Goal: Task Accomplishment & Management: Complete application form

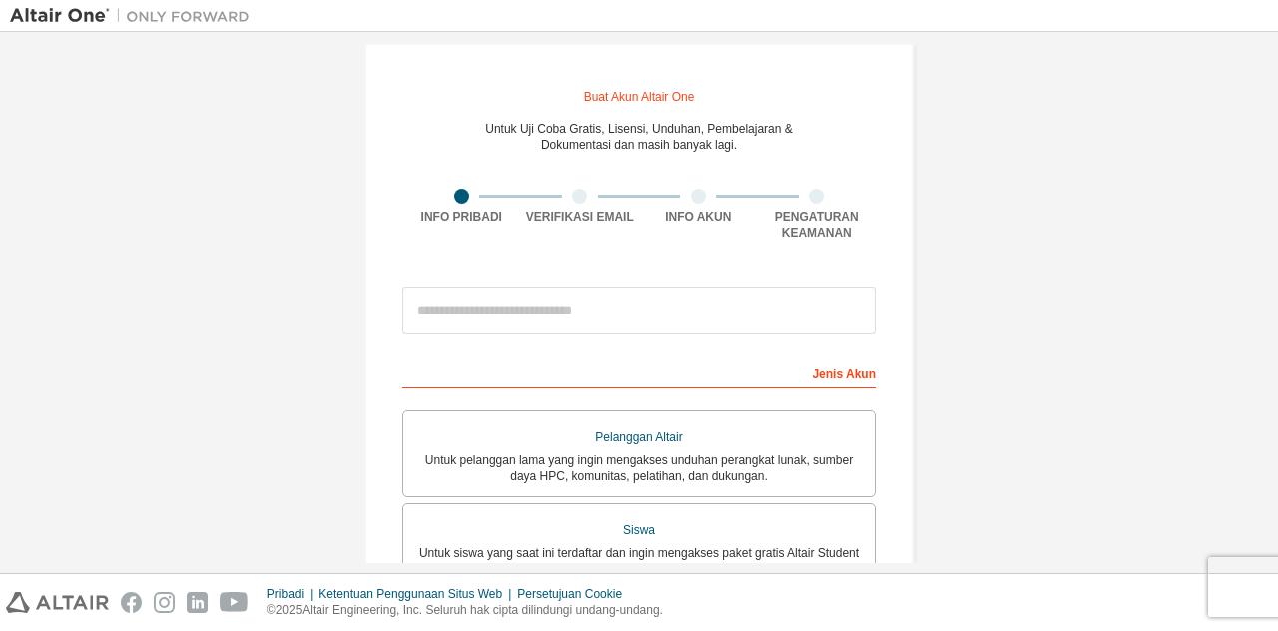
scroll to position [20, 0]
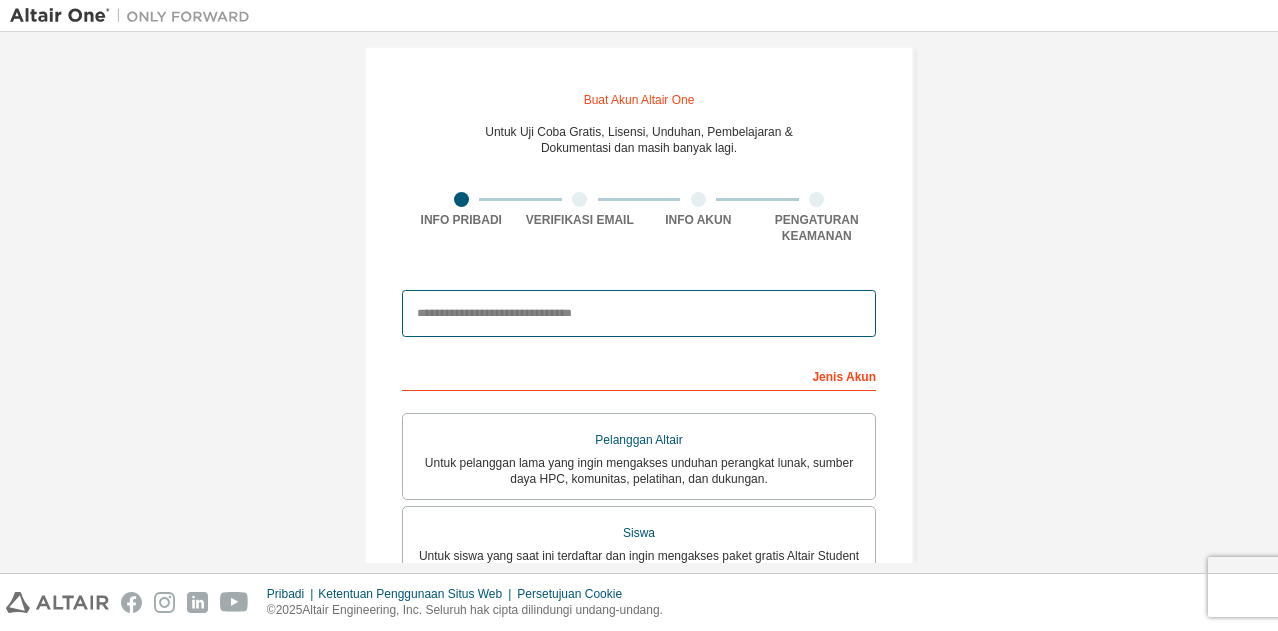
click at [449, 310] on input "email" at bounding box center [638, 314] width 473 height 48
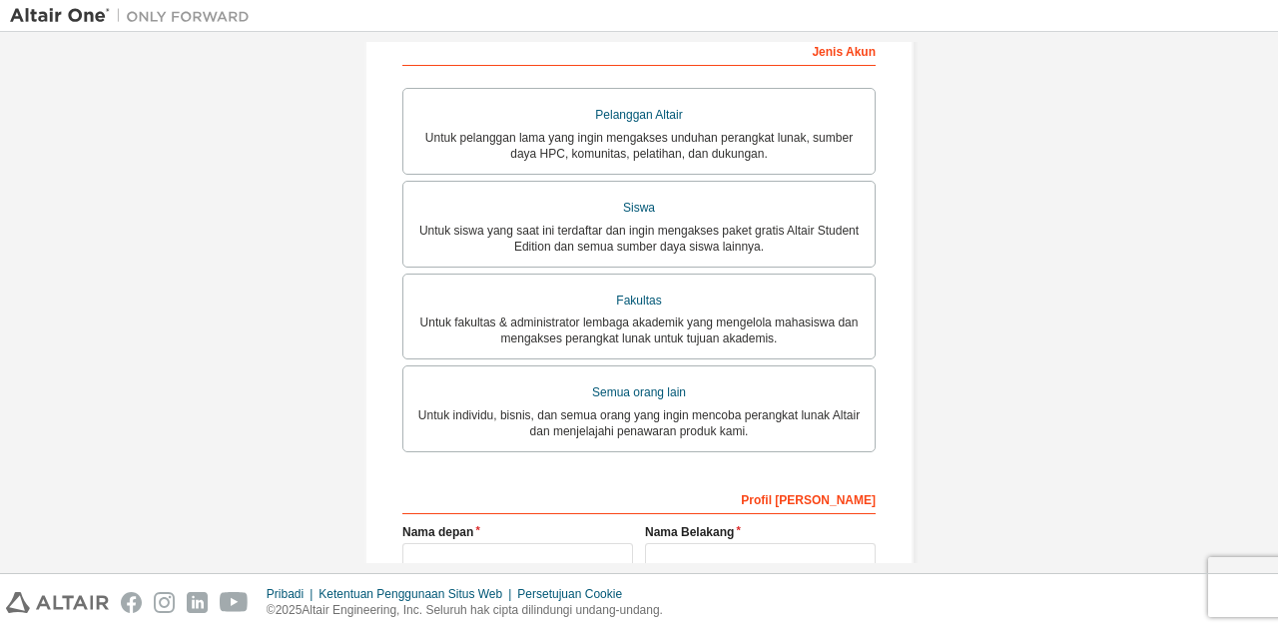
scroll to position [348, 0]
type input "**********"
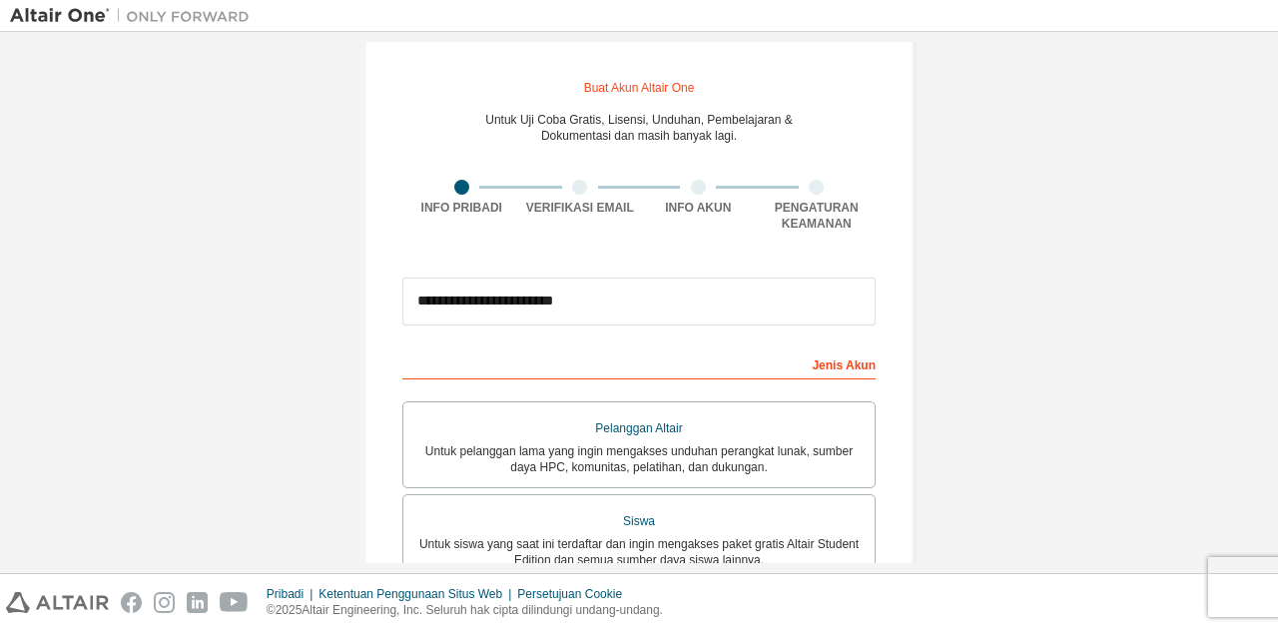
scroll to position [0, 0]
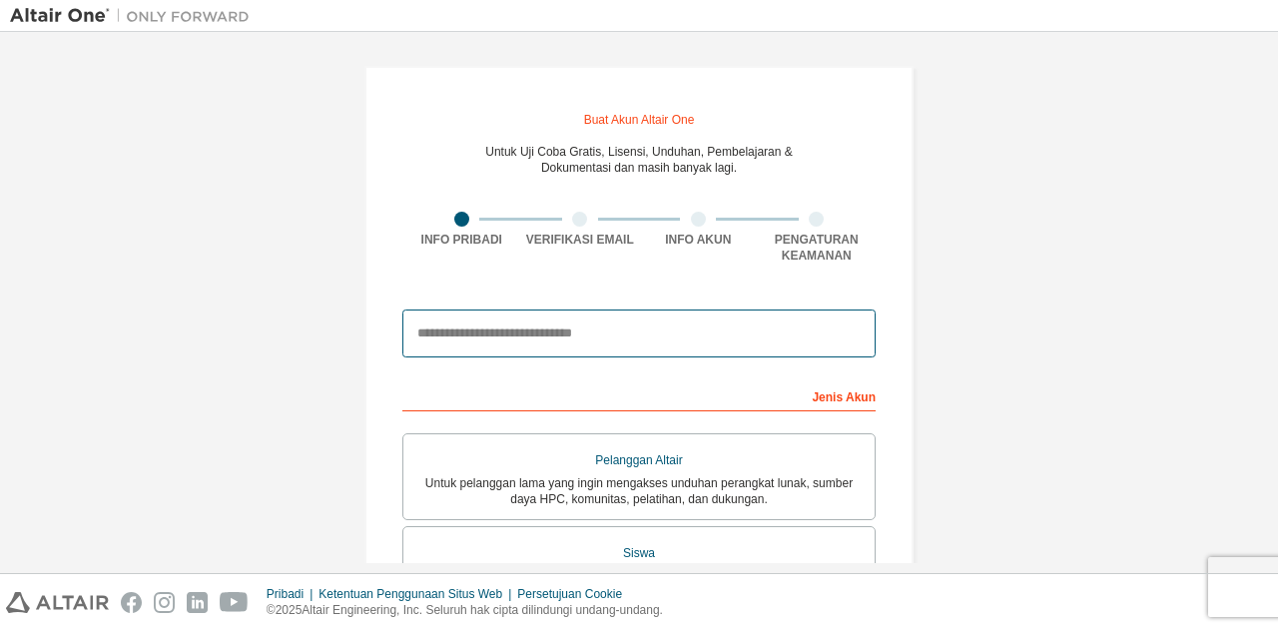
click at [439, 340] on input "email" at bounding box center [638, 334] width 473 height 48
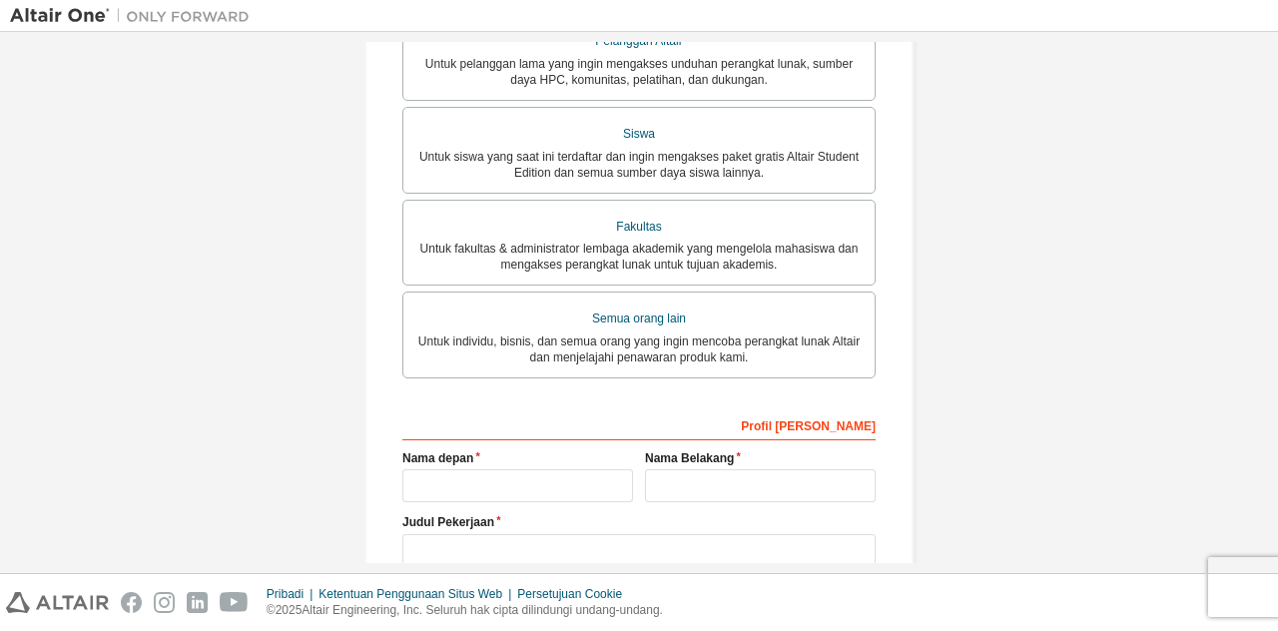
scroll to position [420, 0]
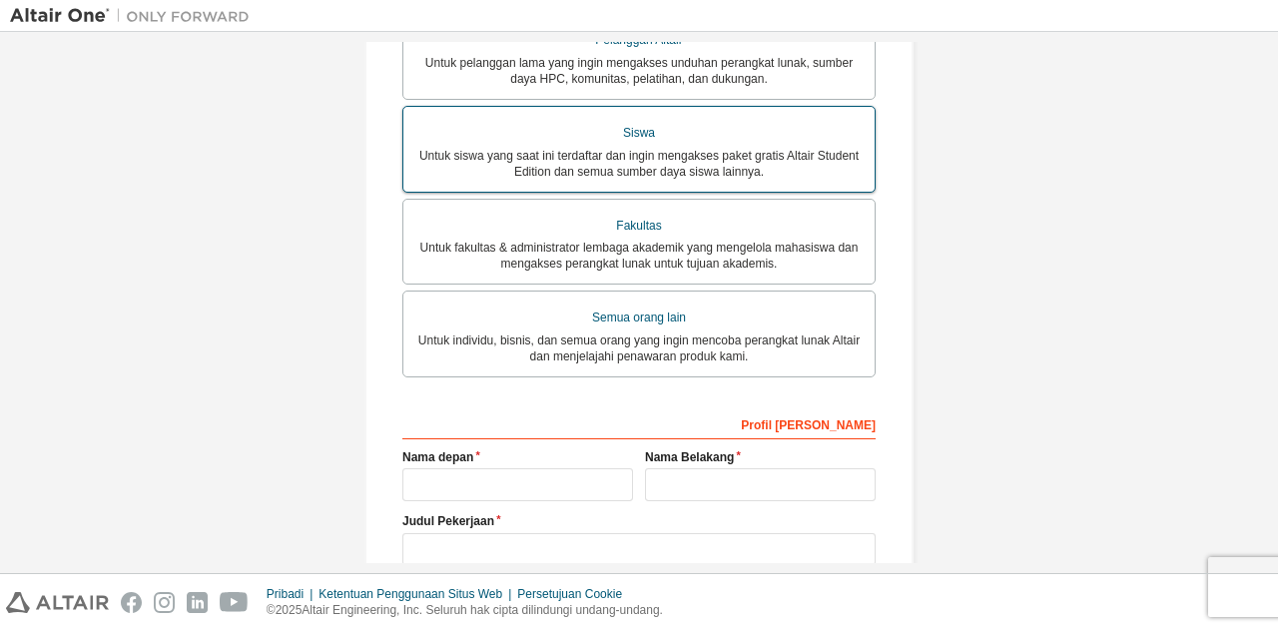
type input "**********"
click at [782, 164] on div "Untuk siswa yang saat ini terdaftar dan ingin mengakses paket gratis Altair Stu…" at bounding box center [638, 164] width 447 height 32
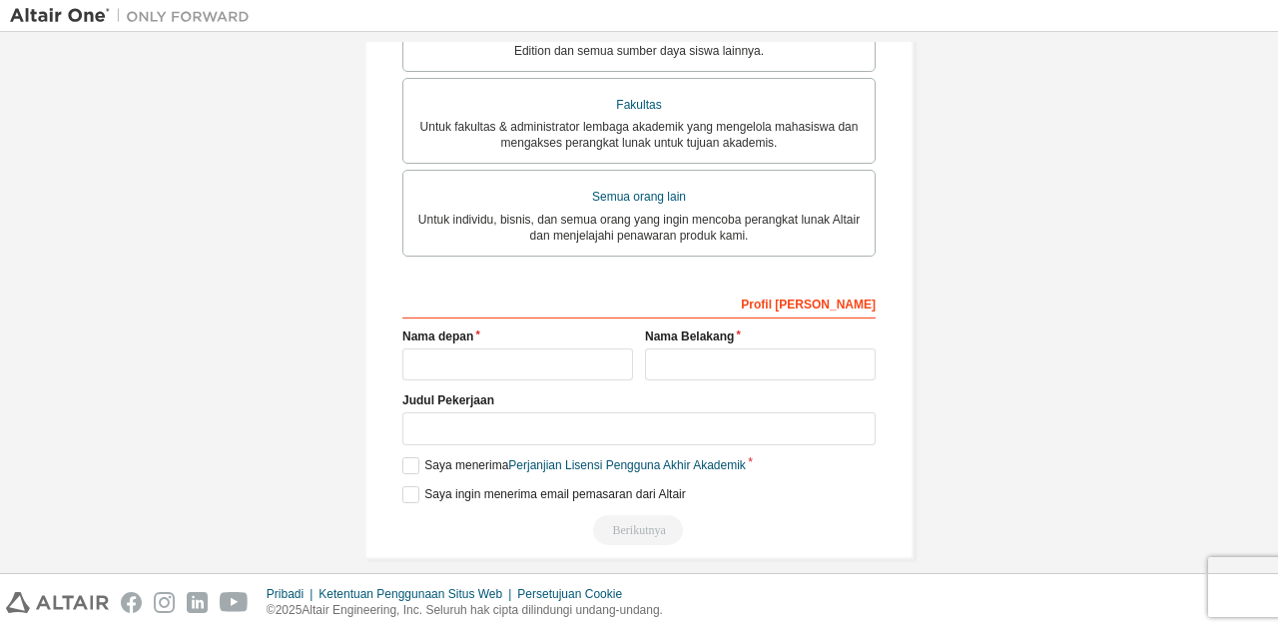
scroll to position [639, 0]
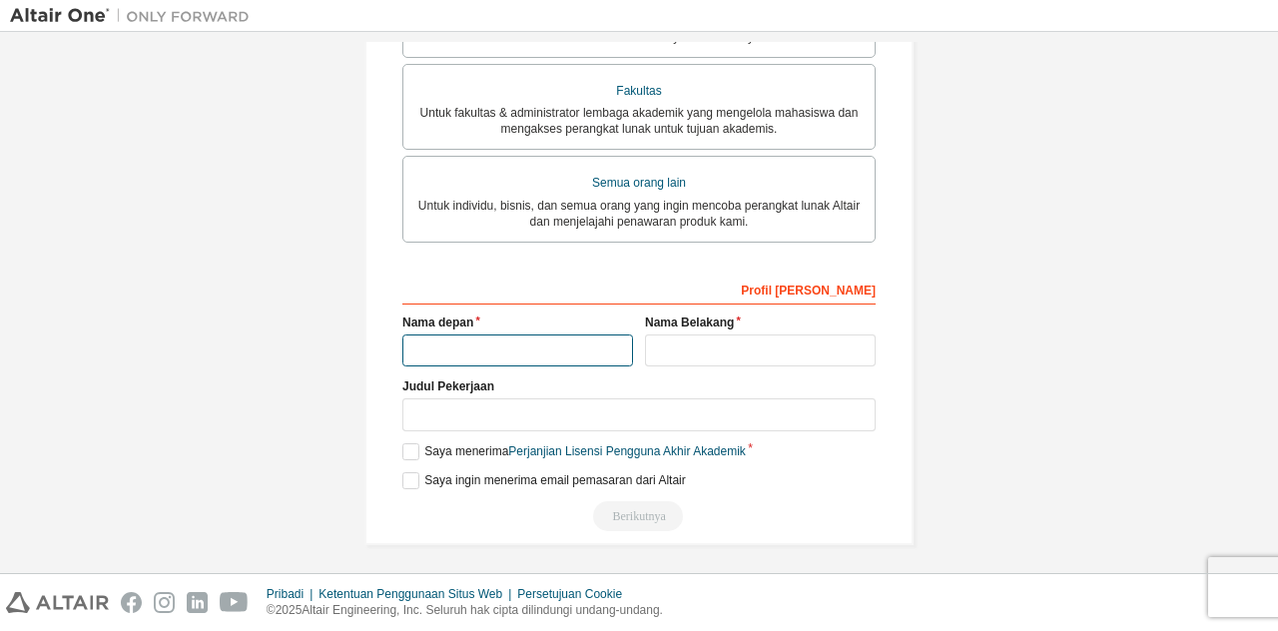
click at [430, 342] on input "text" at bounding box center [517, 351] width 231 height 33
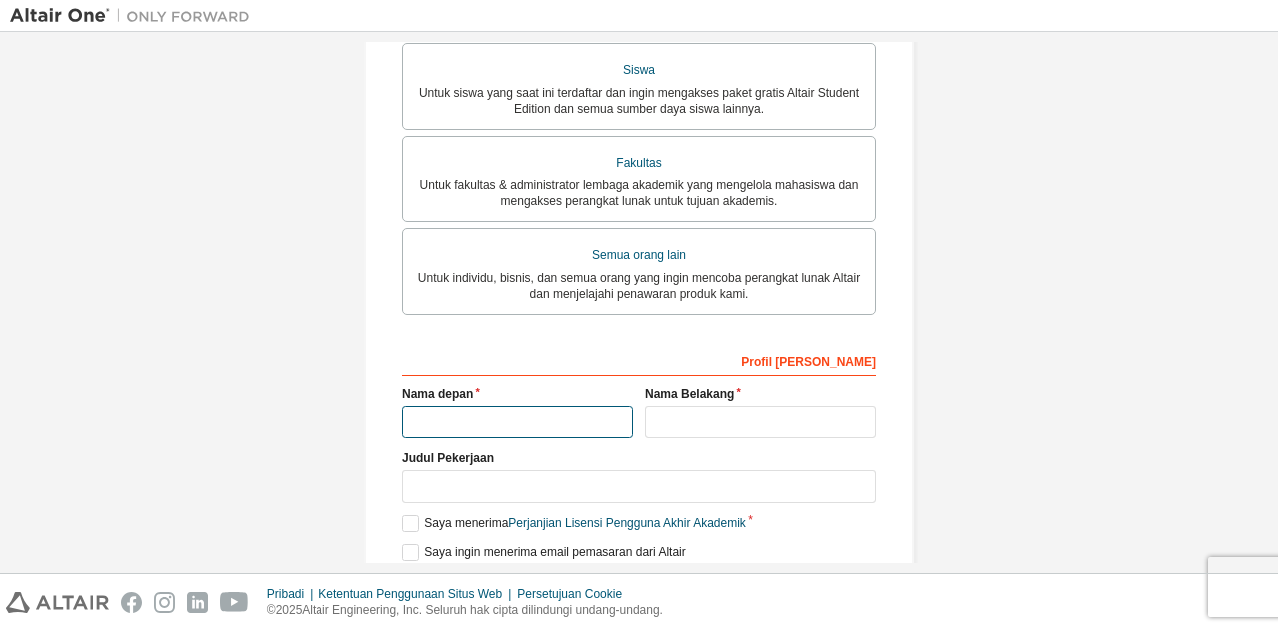
scroll to position [578, 0]
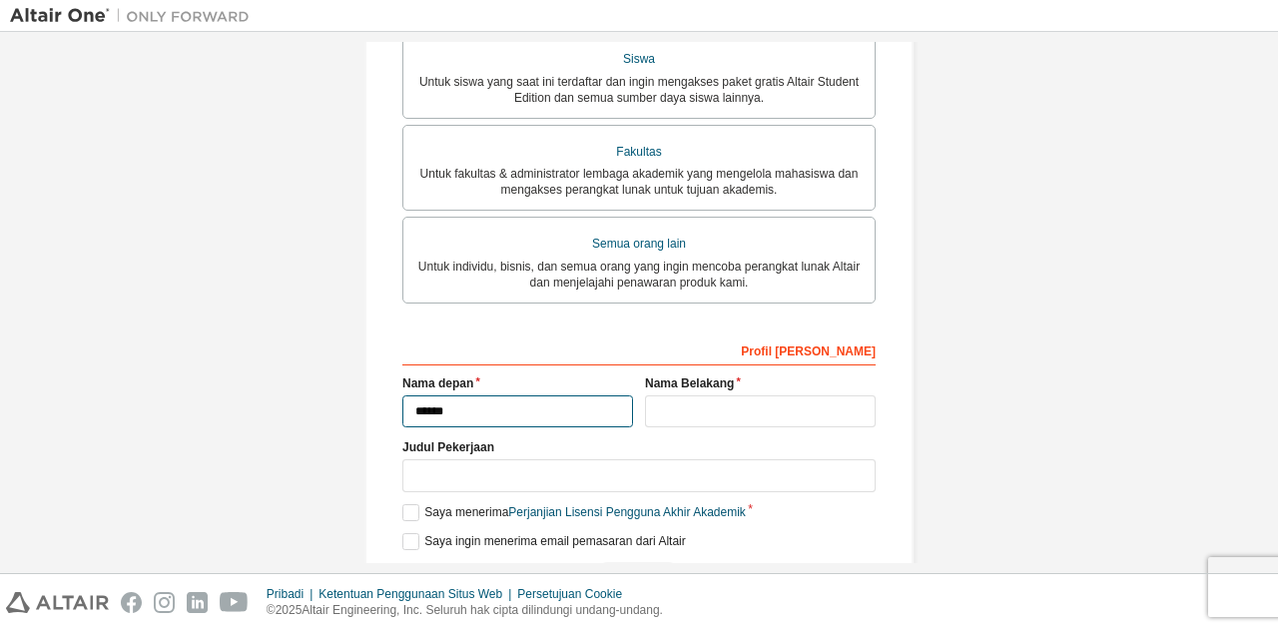
type input "******"
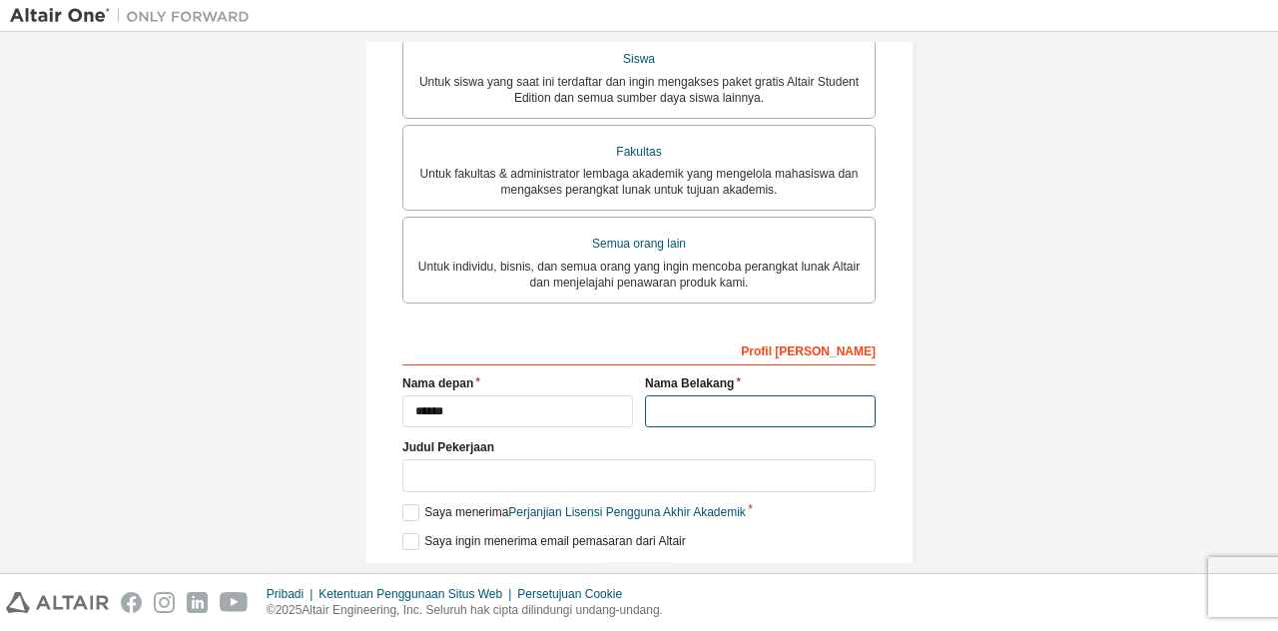
click at [661, 403] on input "text" at bounding box center [760, 411] width 231 height 33
type input "****"
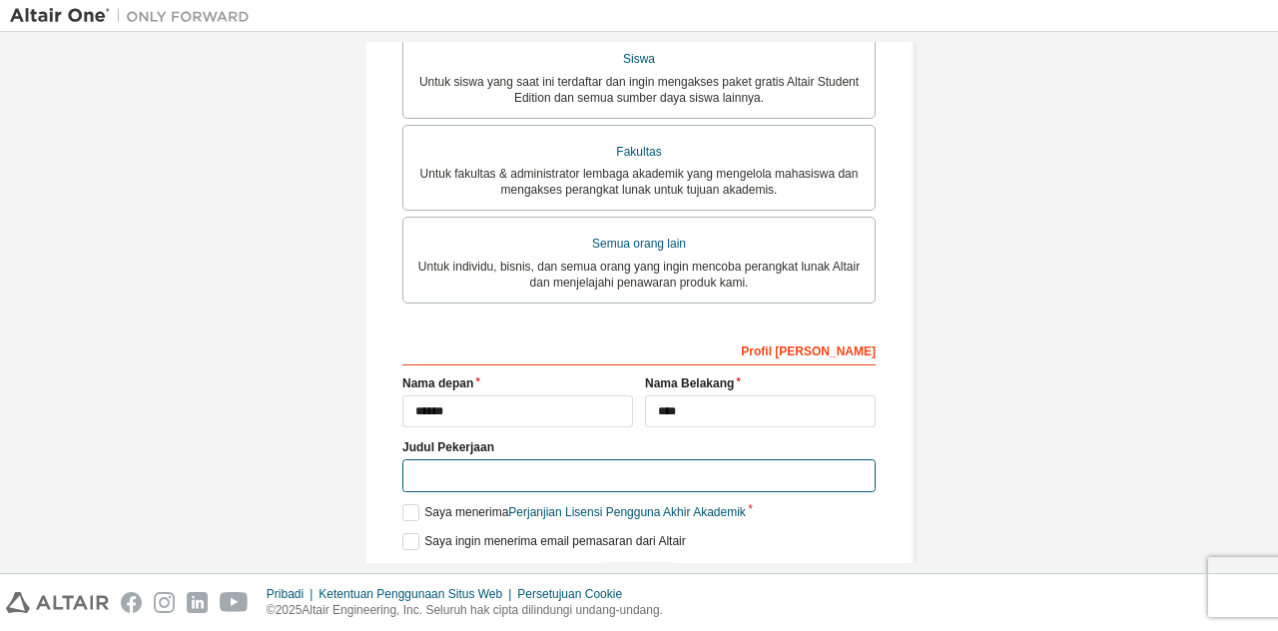
click at [467, 476] on input "text" at bounding box center [638, 475] width 473 height 33
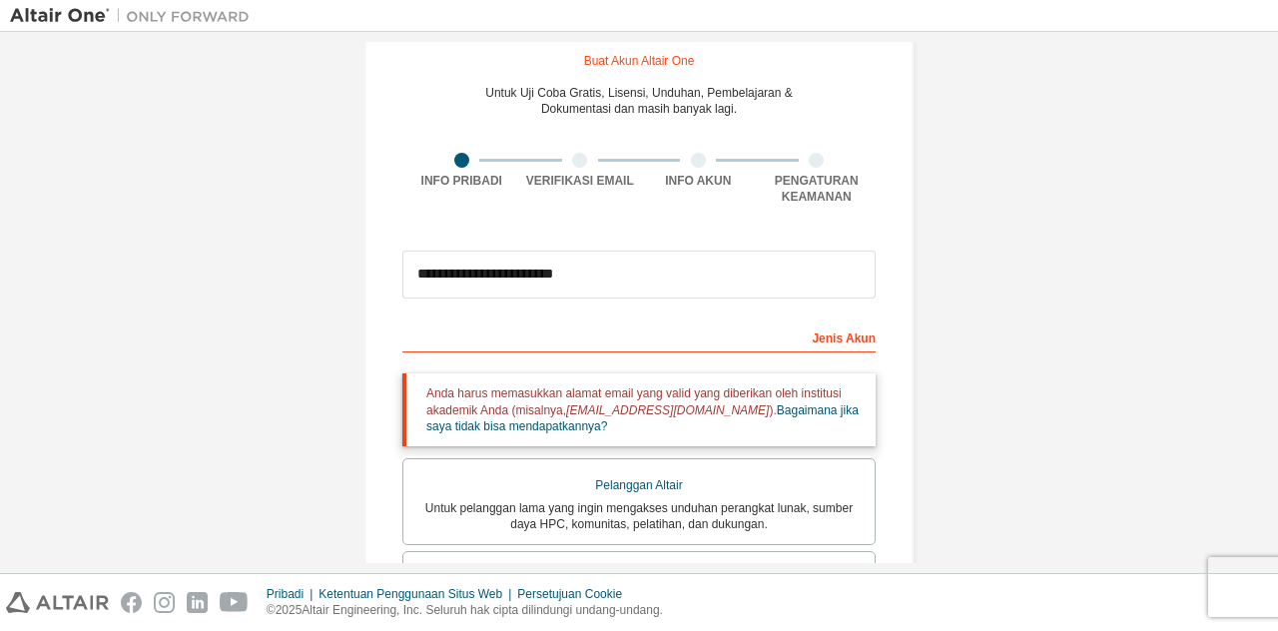
scroll to position [49, 0]
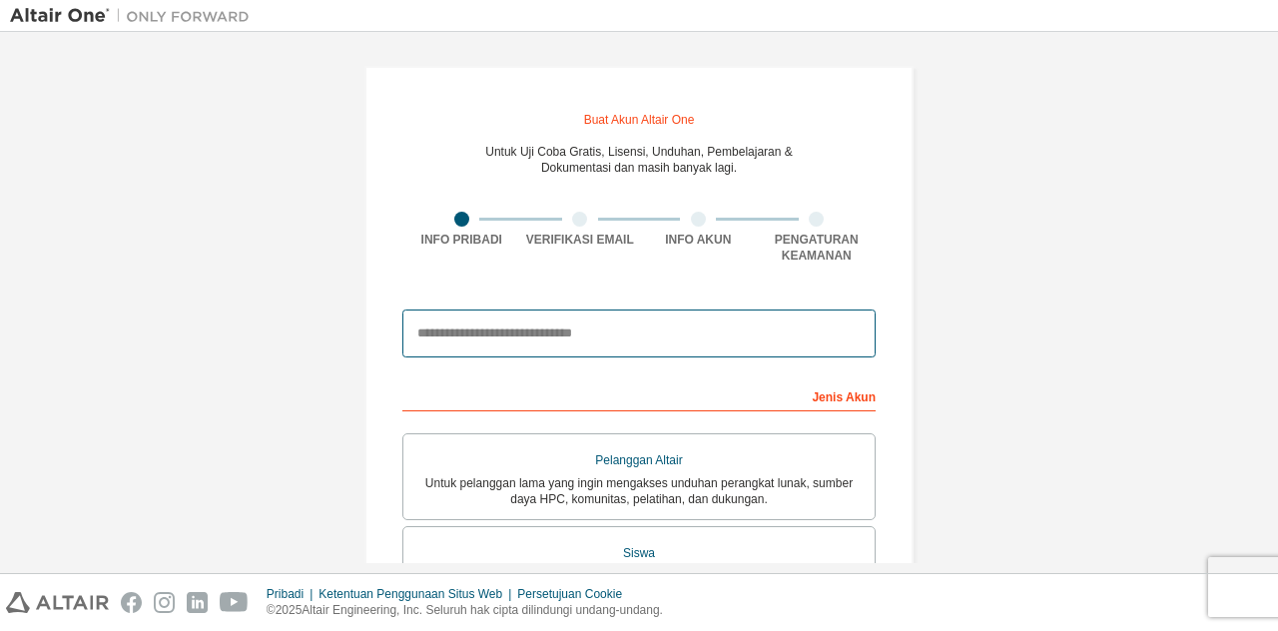
click at [563, 338] on input "email" at bounding box center [638, 334] width 473 height 48
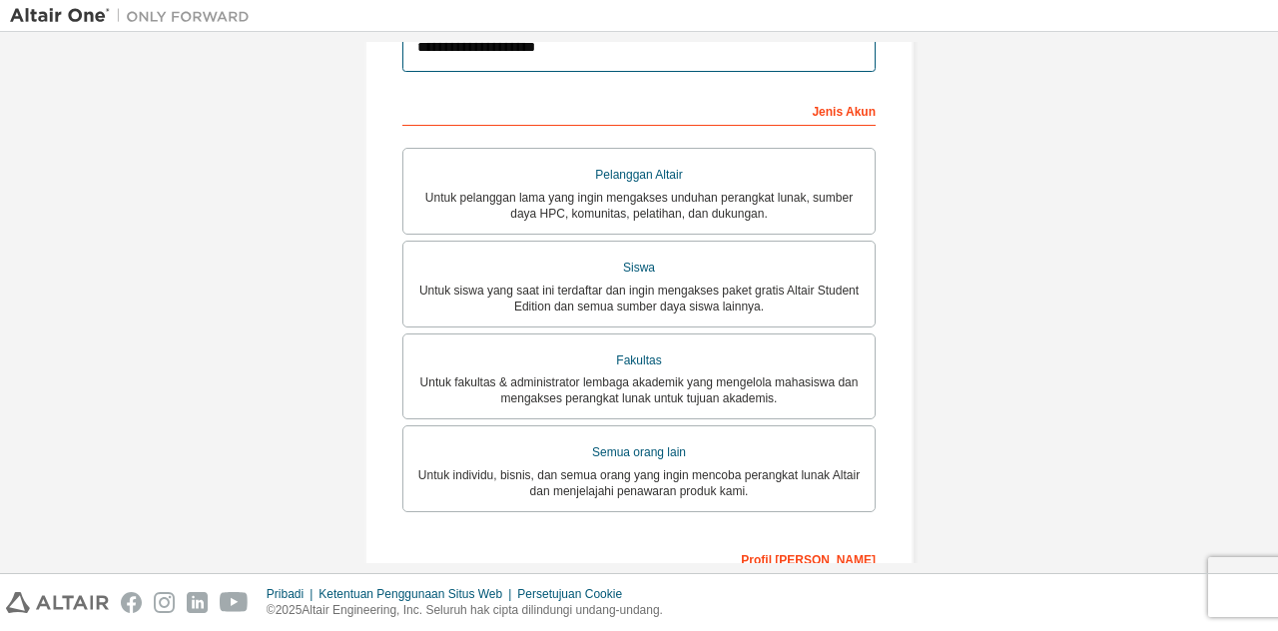
scroll to position [287, 0]
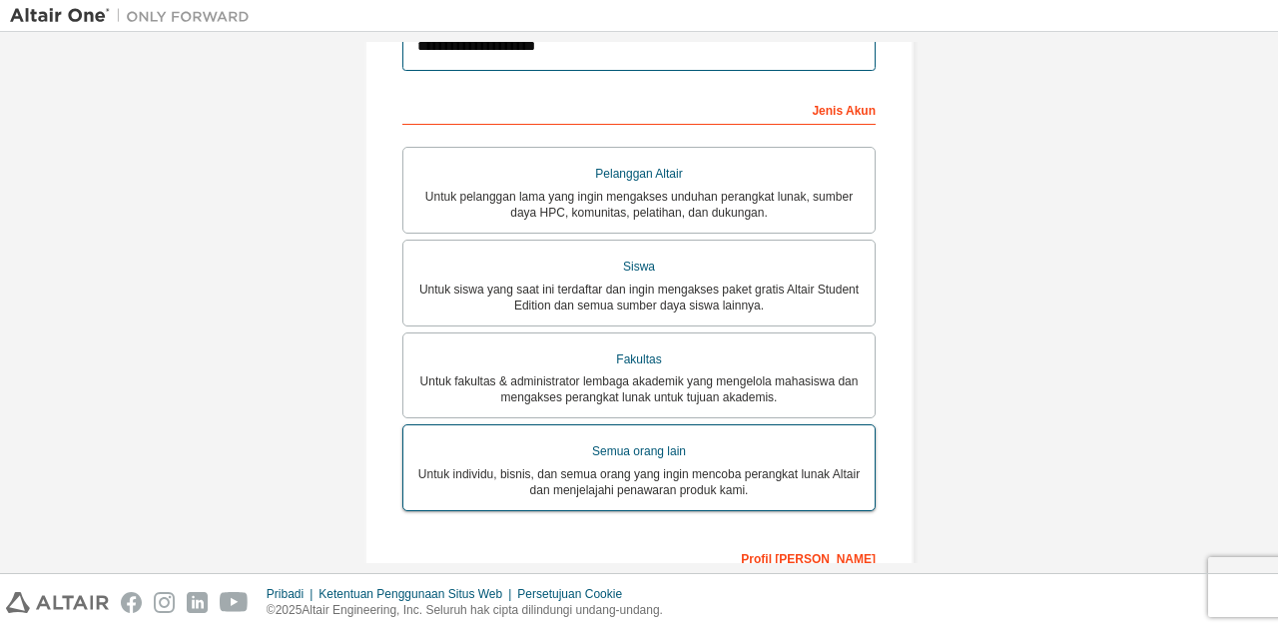
type input "**********"
click at [719, 470] on font "Untuk individu, bisnis, dan semua orang yang ingin mencoba perangkat lunak Alta…" at bounding box center [638, 482] width 441 height 30
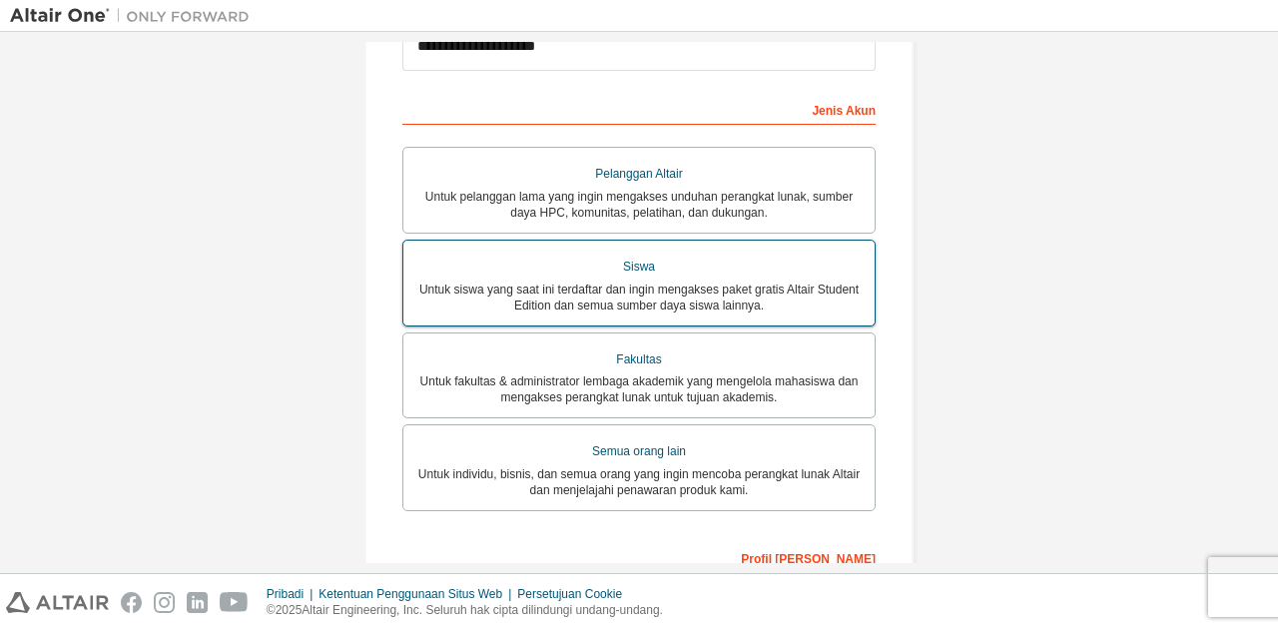
click at [731, 284] on font "Untuk siswa yang saat ini terdaftar dan ingin mengakses paket gratis Altair Stu…" at bounding box center [638, 298] width 439 height 30
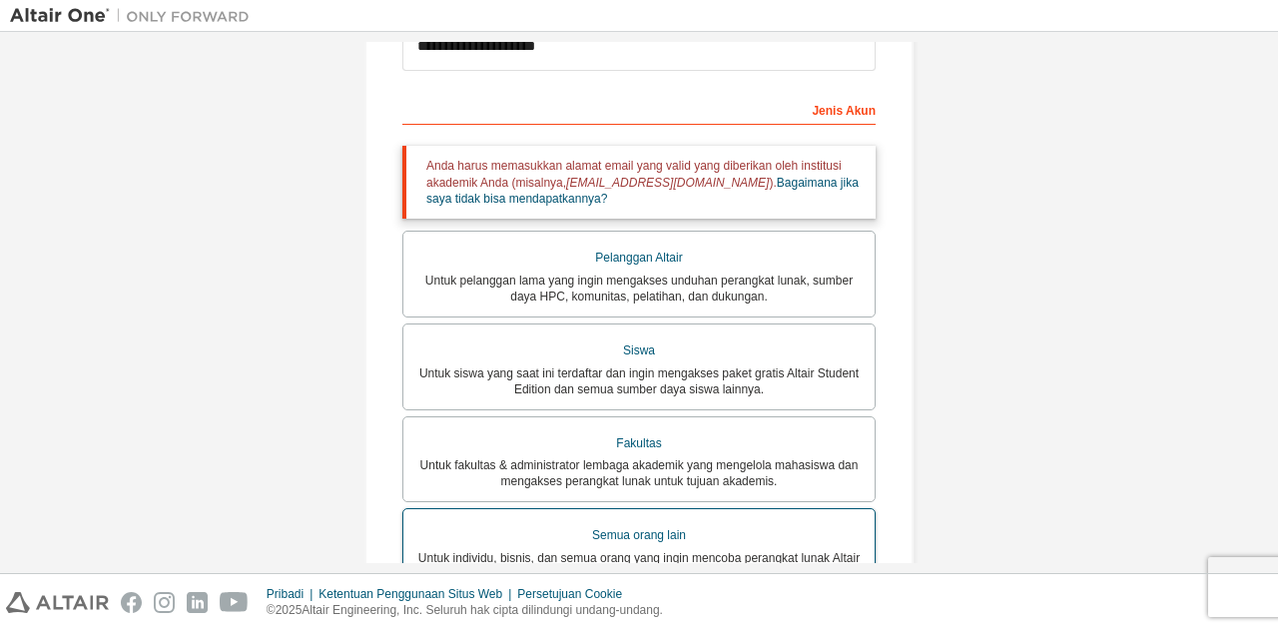
click at [707, 532] on div "Semua orang lain" at bounding box center [638, 535] width 447 height 29
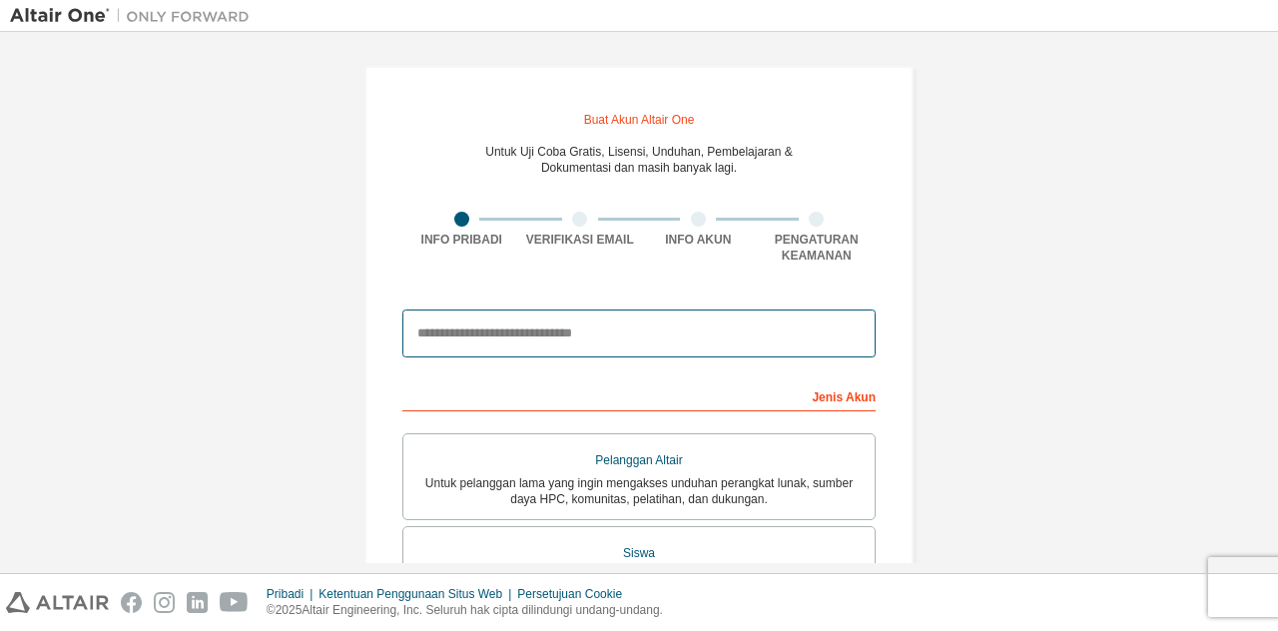
click at [504, 322] on input "email" at bounding box center [638, 334] width 473 height 48
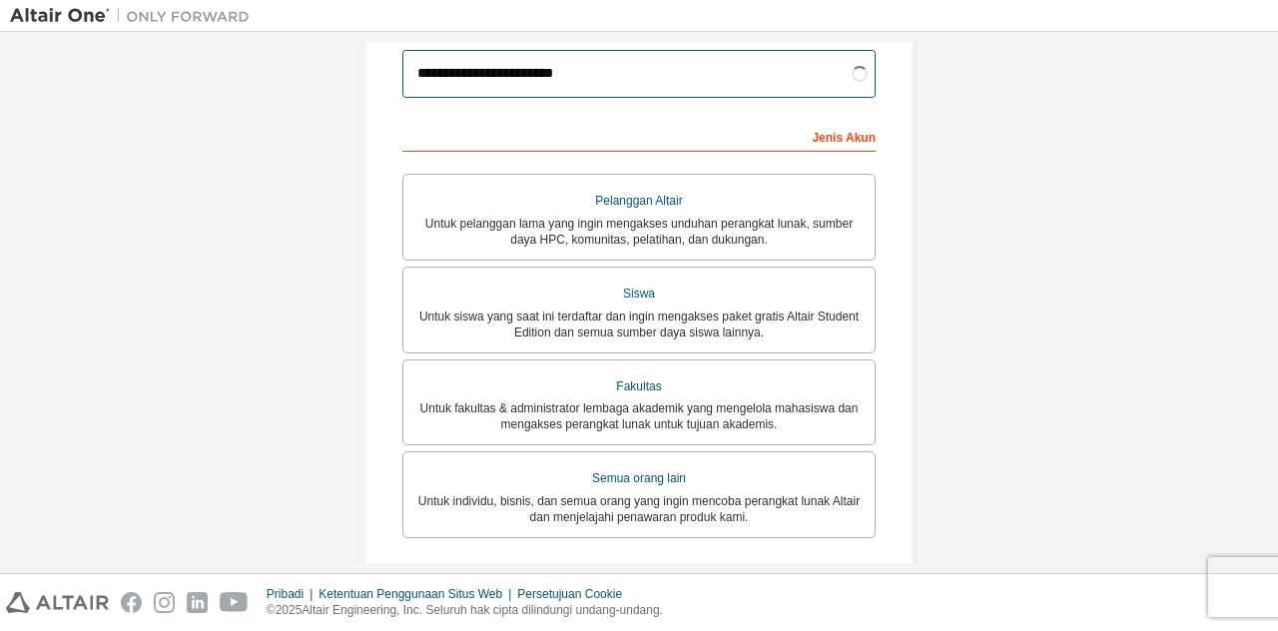
scroll to position [264, 0]
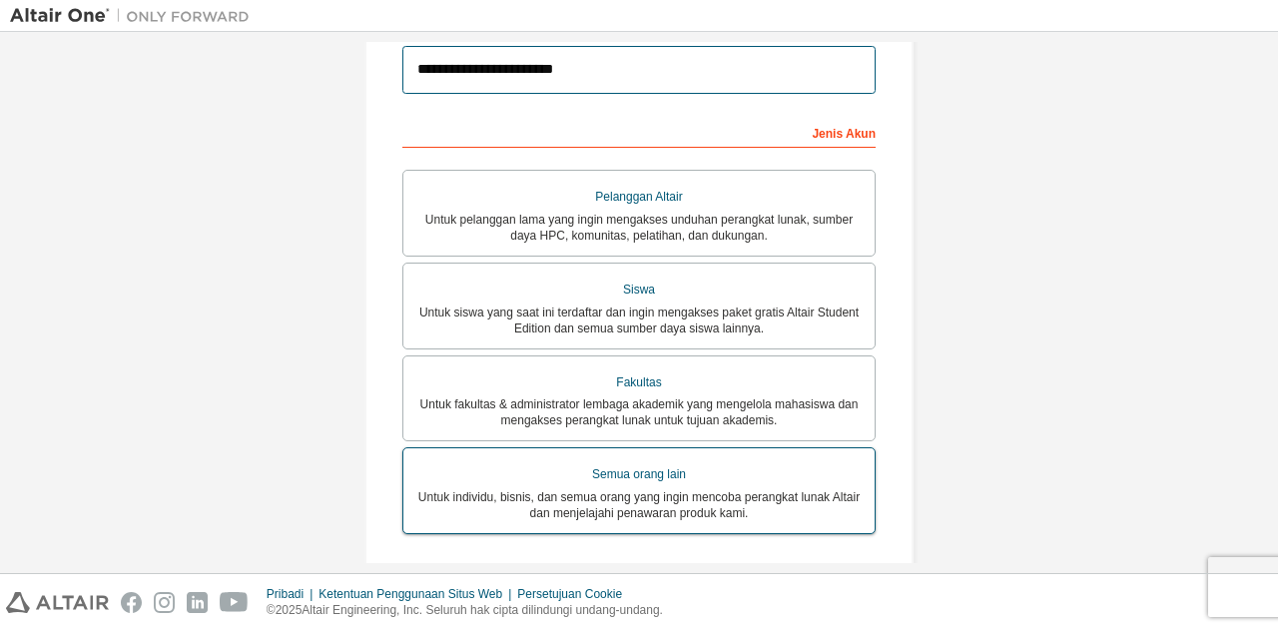
type input "**********"
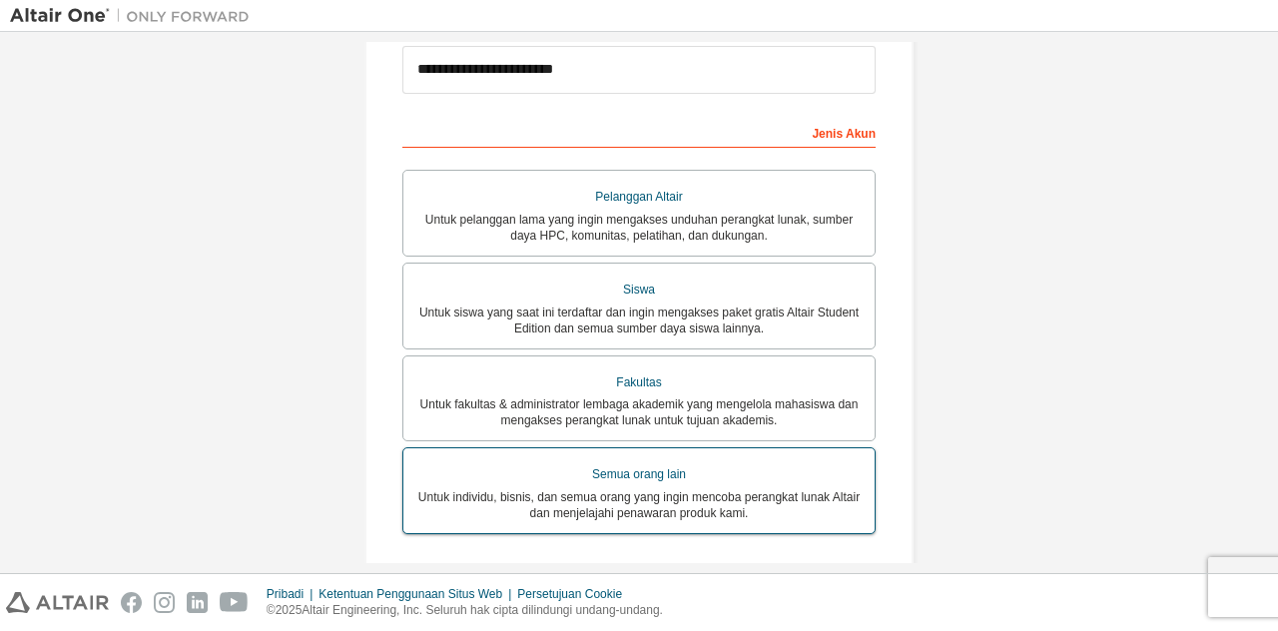
click at [779, 495] on font "Untuk individu, bisnis, dan semua orang yang ingin mencoba perangkat lunak Alta…" at bounding box center [638, 505] width 441 height 30
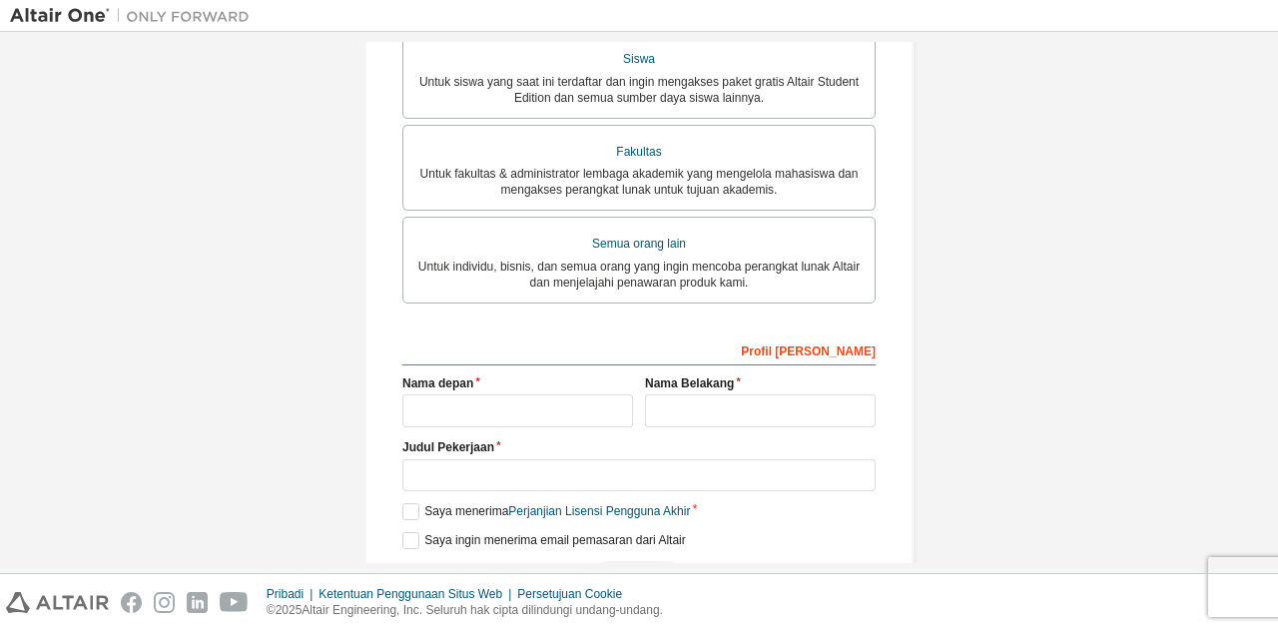
scroll to position [555, 0]
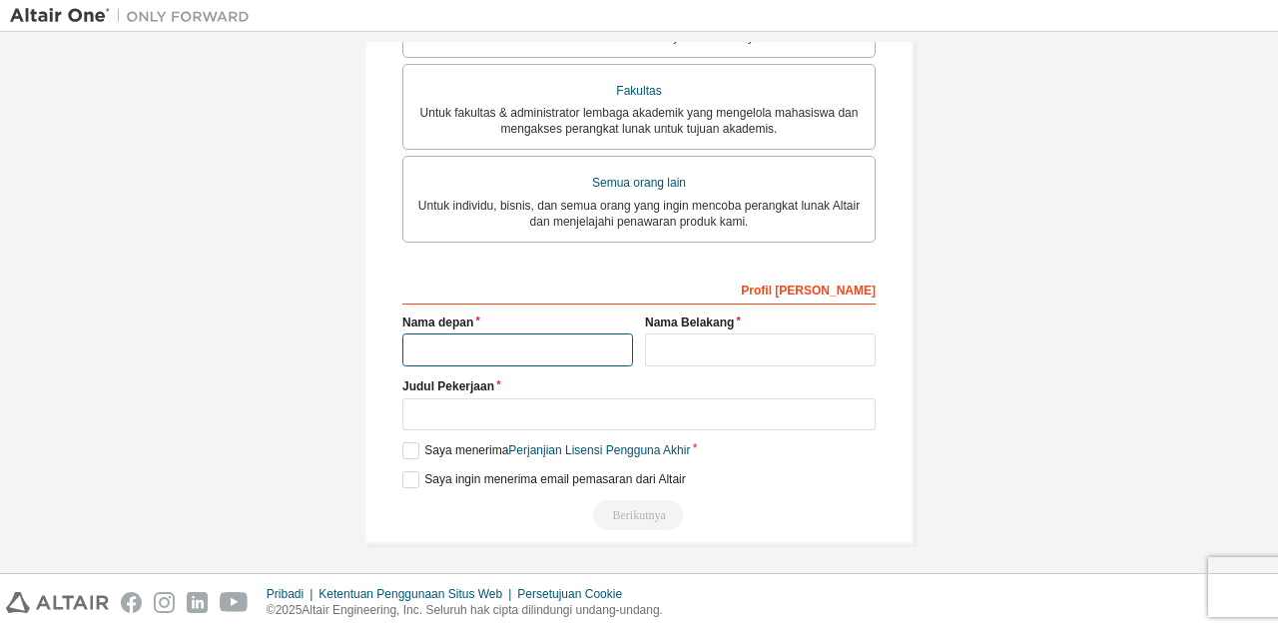
click at [536, 343] on input "text" at bounding box center [517, 350] width 231 height 33
type input "******"
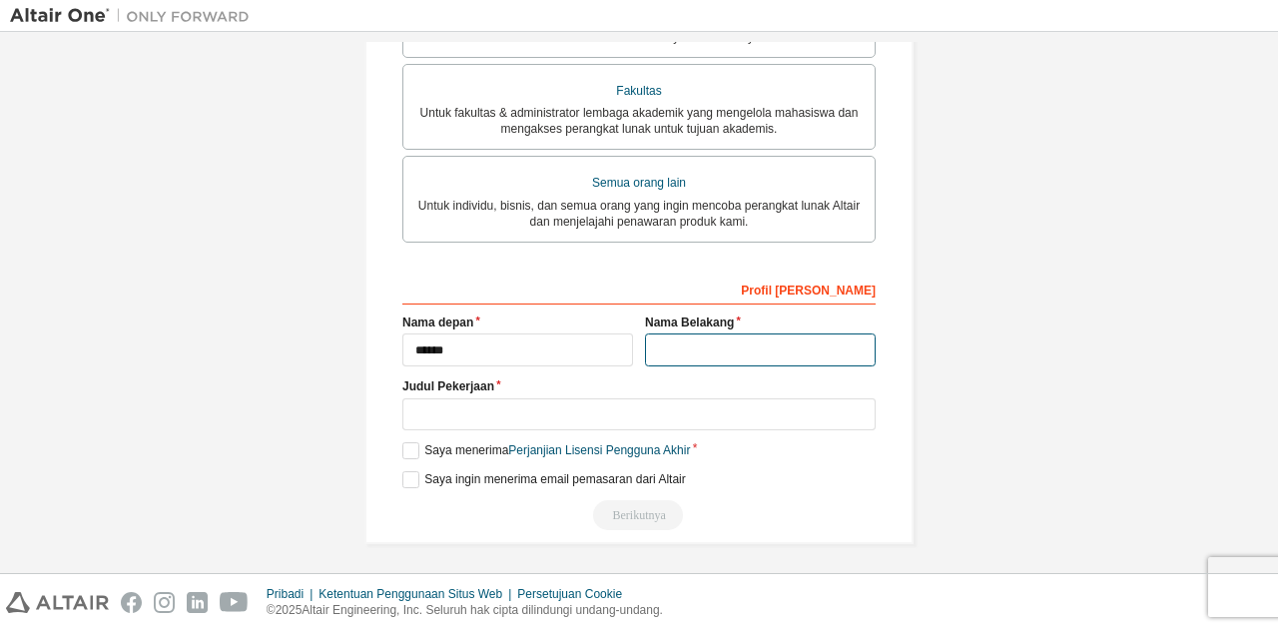
click at [684, 350] on input "text" at bounding box center [760, 350] width 231 height 33
type input "****"
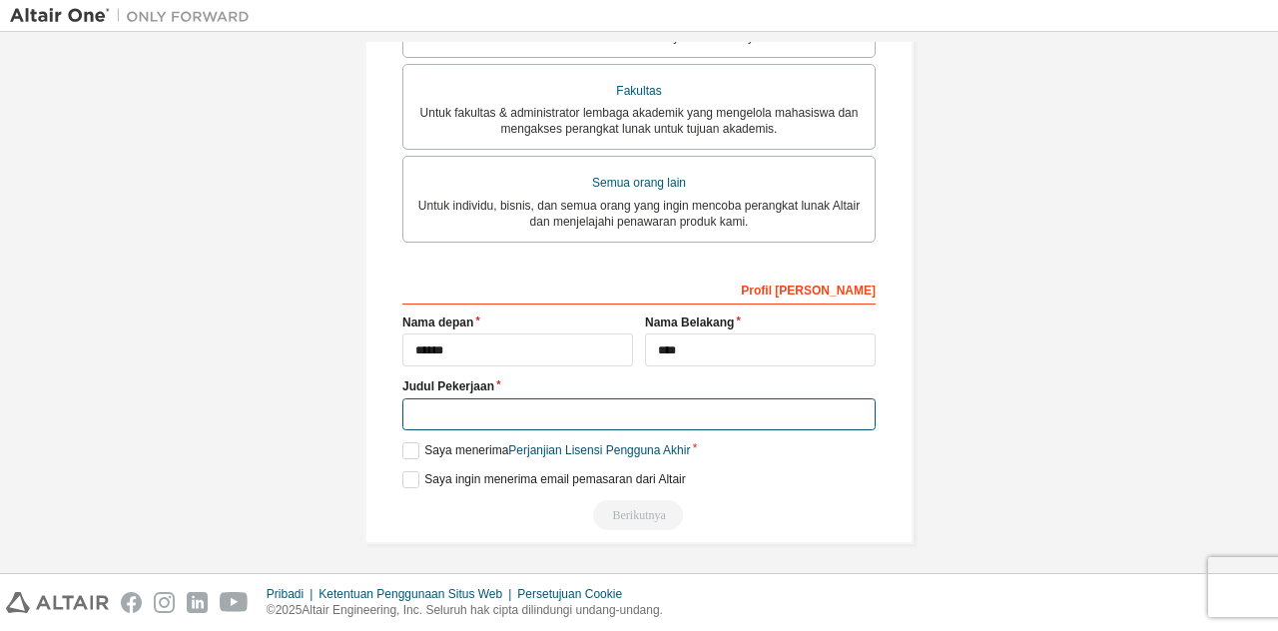
click at [493, 403] on input "text" at bounding box center [638, 414] width 473 height 33
type input "**********"
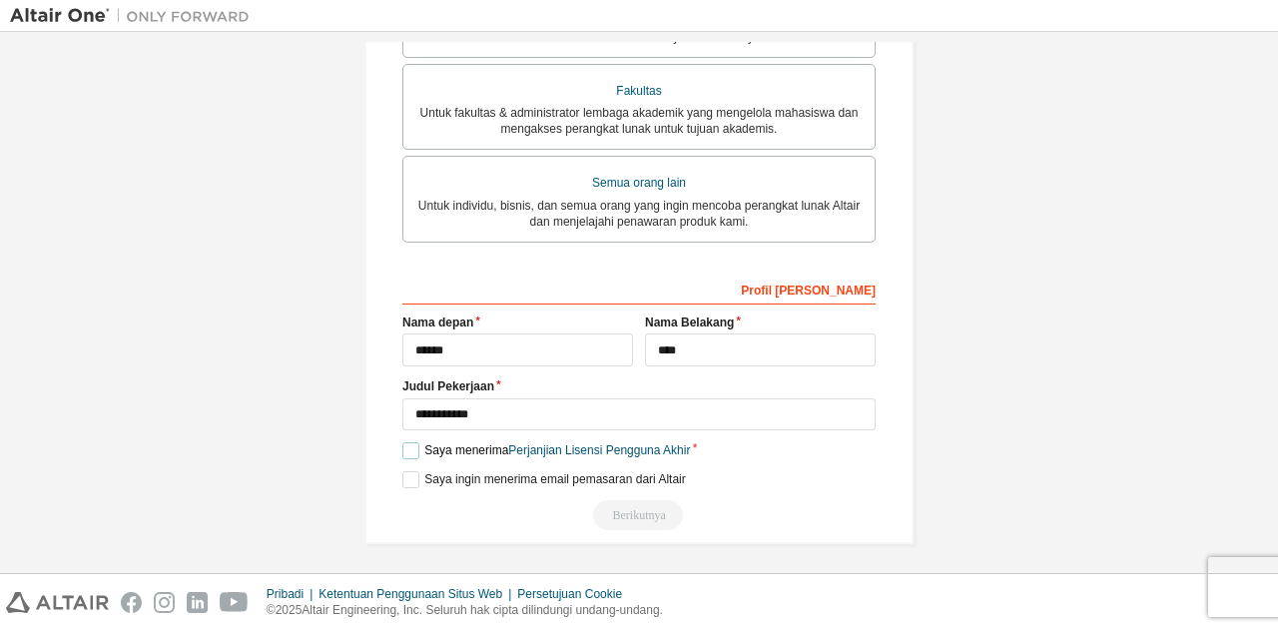
click at [407, 442] on label "Saya menerima Perjanjian Lisensi Pengguna Akhir" at bounding box center [546, 450] width 288 height 17
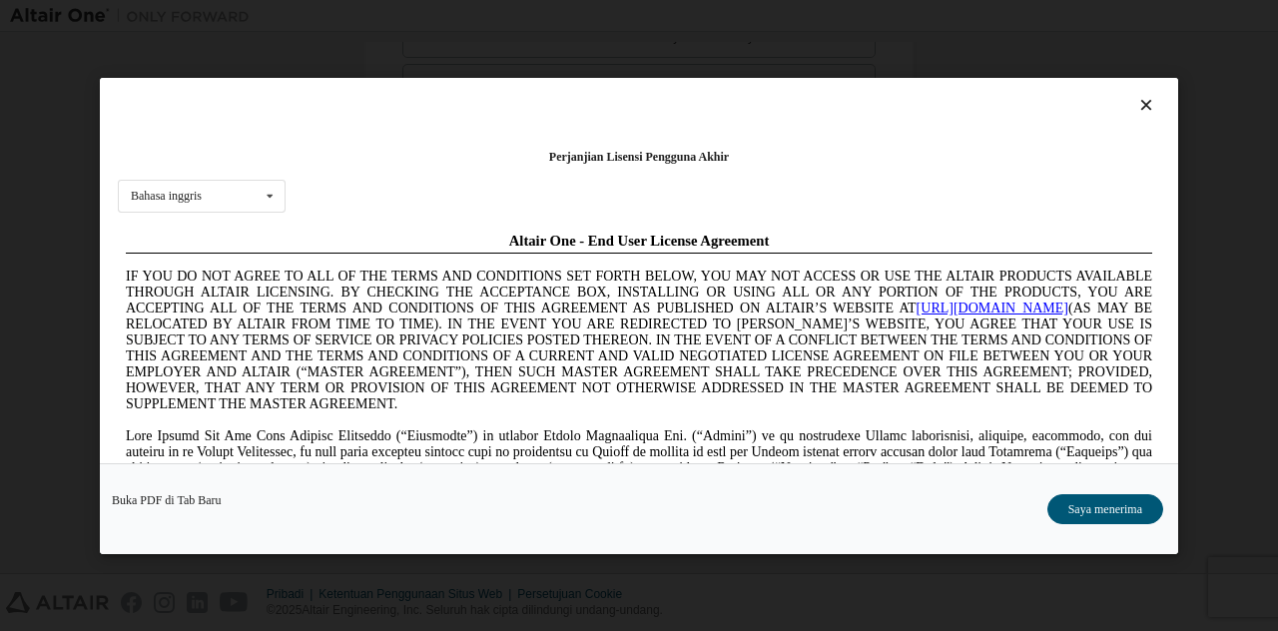
scroll to position [0, 0]
click at [266, 188] on icon at bounding box center [270, 196] width 25 height 31
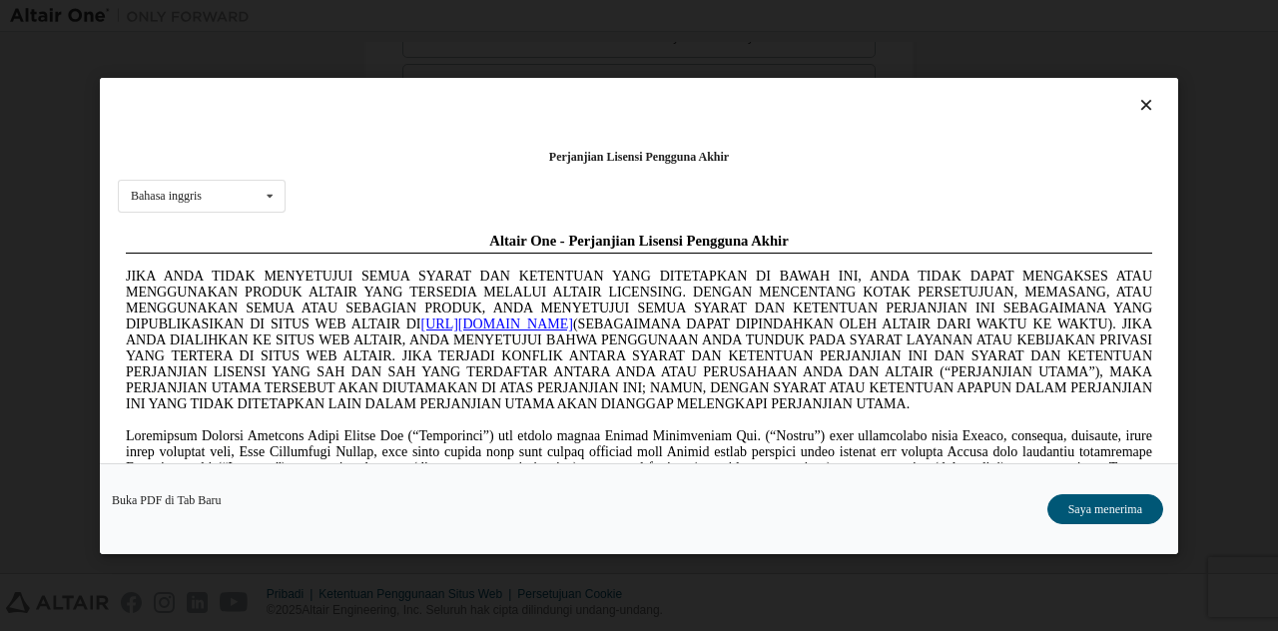
click at [405, 269] on font "JIKA ANDA TIDAK MENYETUJUI SEMUA SYARAT DAN KETENTUAN YANG DITETAPKAN DI BAWAH …" at bounding box center [639, 299] width 1027 height 63
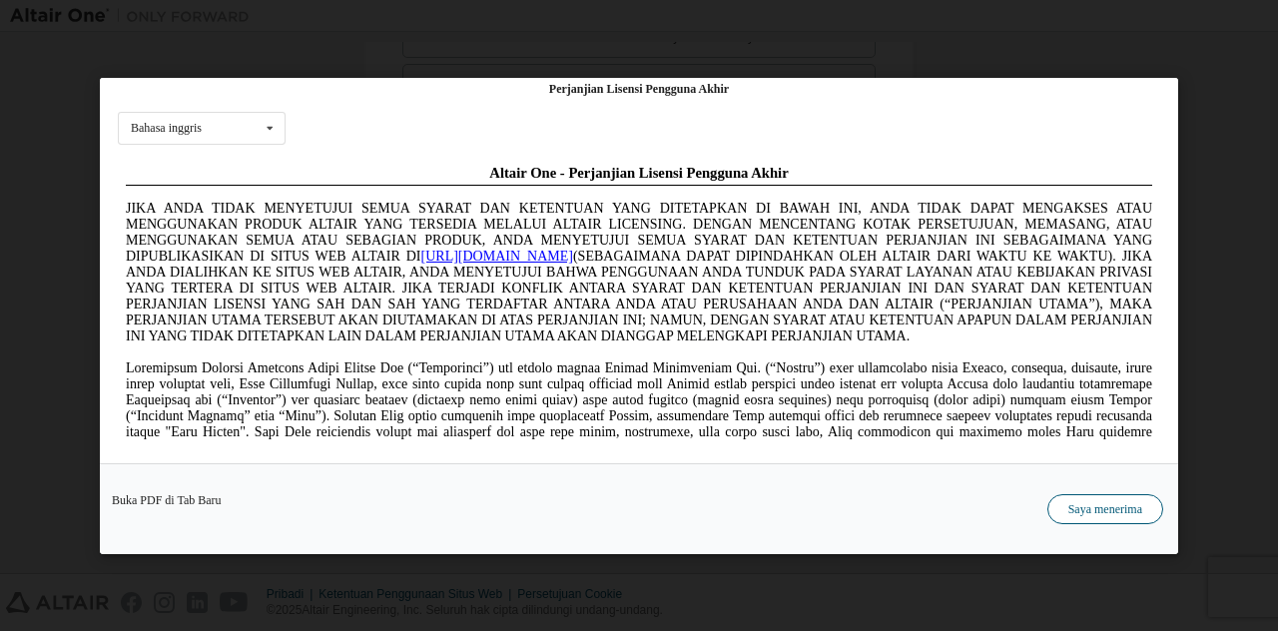
click at [1083, 501] on font "Saya menerima" at bounding box center [1106, 508] width 74 height 14
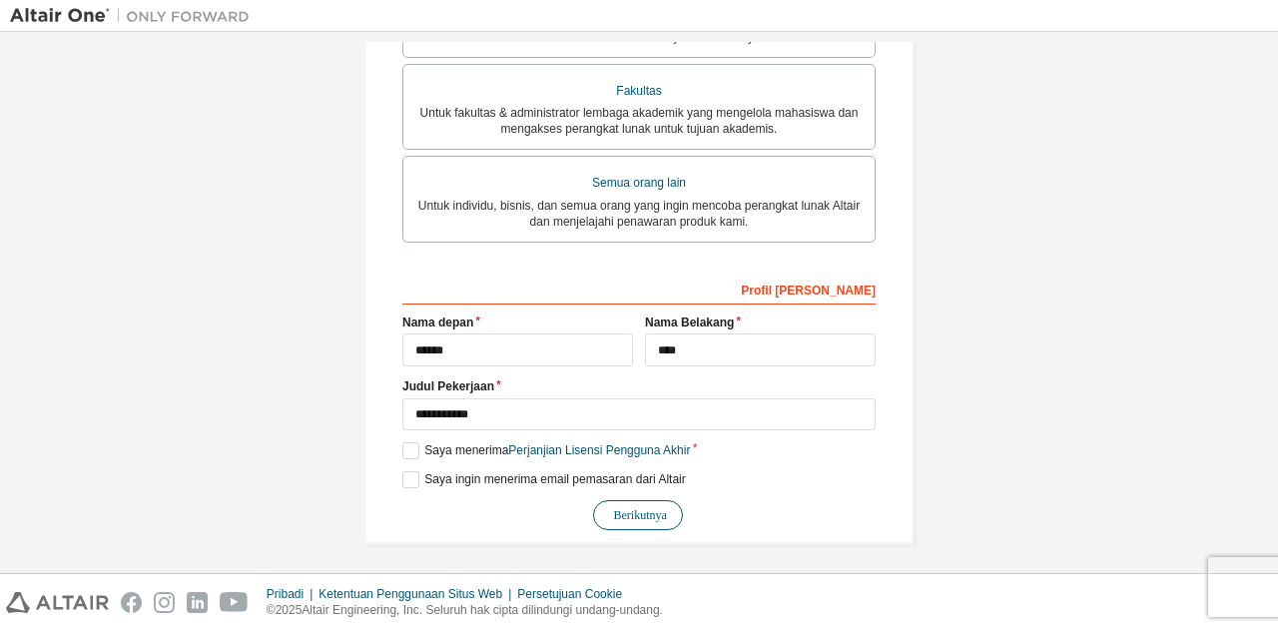
click at [619, 508] on font "Berikutnya" at bounding box center [640, 515] width 53 height 14
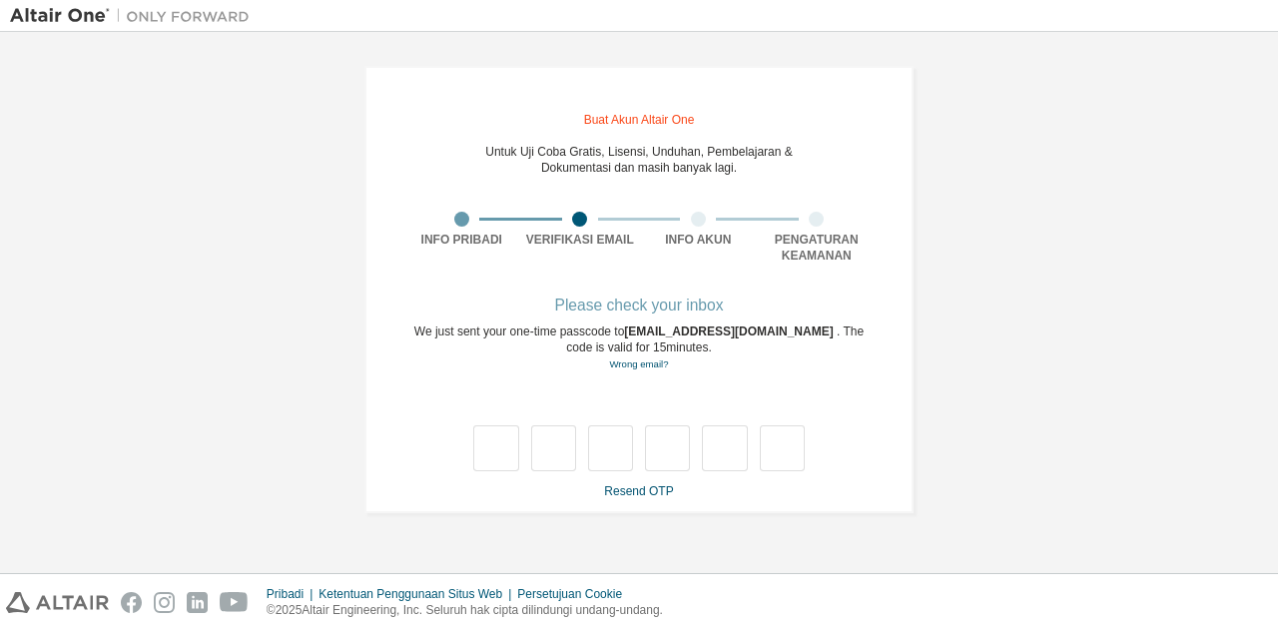
scroll to position [0, 0]
type input "*"
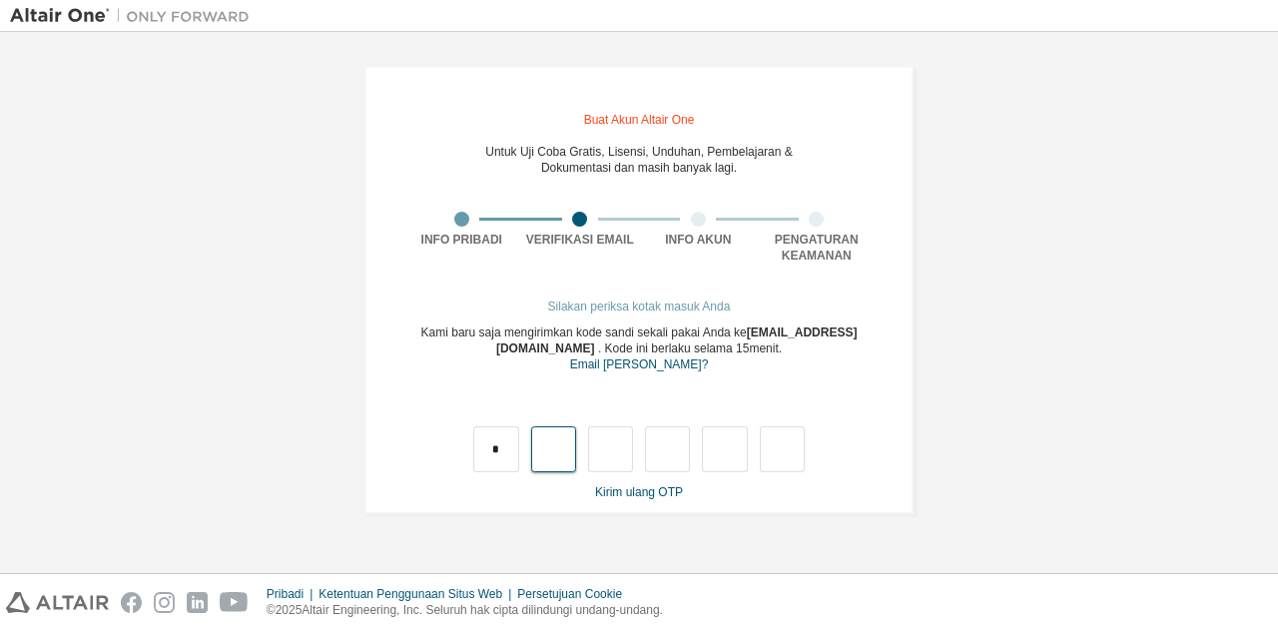
type input "*"
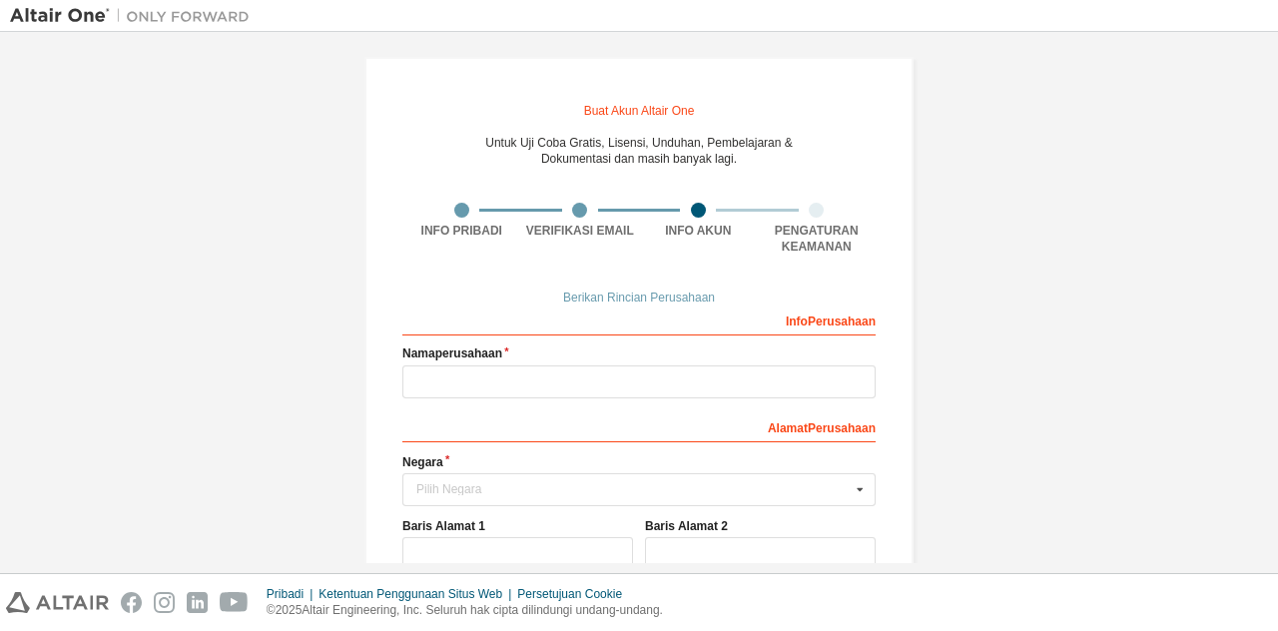
scroll to position [12, 0]
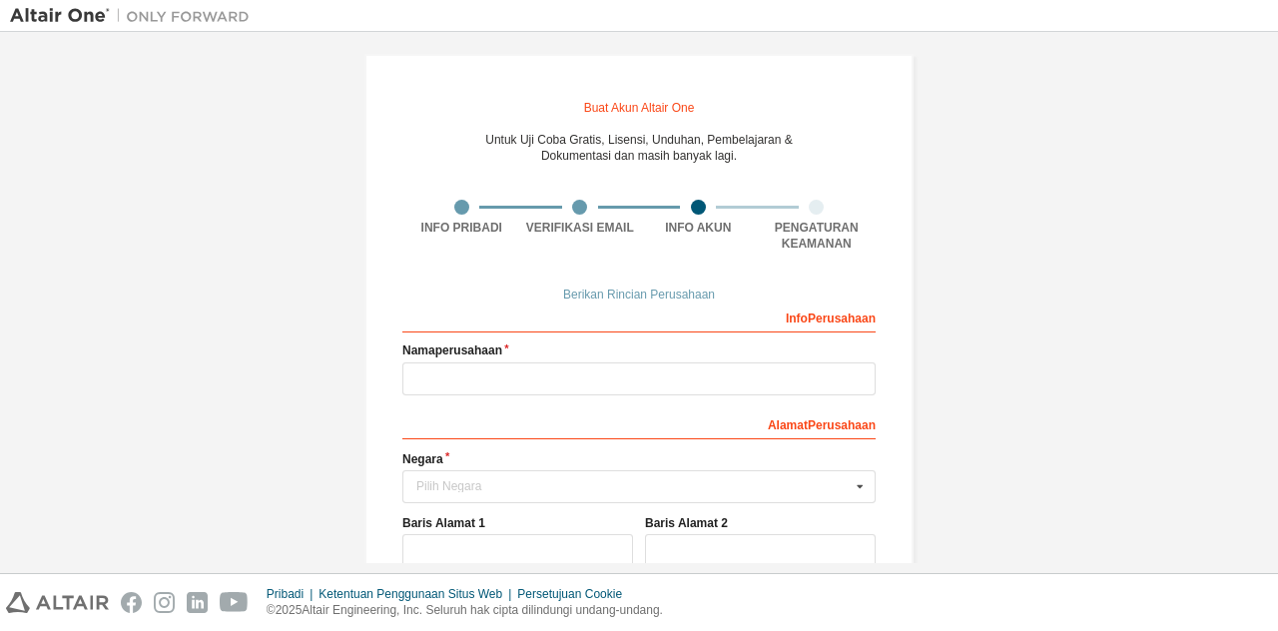
drag, startPoint x: 1256, startPoint y: 282, endPoint x: 1261, endPoint y: 301, distance: 19.6
click at [1261, 301] on div "Buat Akun Altair One Untuk Uji Coba Gratis, Lisensi, Unduhan, Pembelajaran & Do…" at bounding box center [639, 302] width 1258 height 521
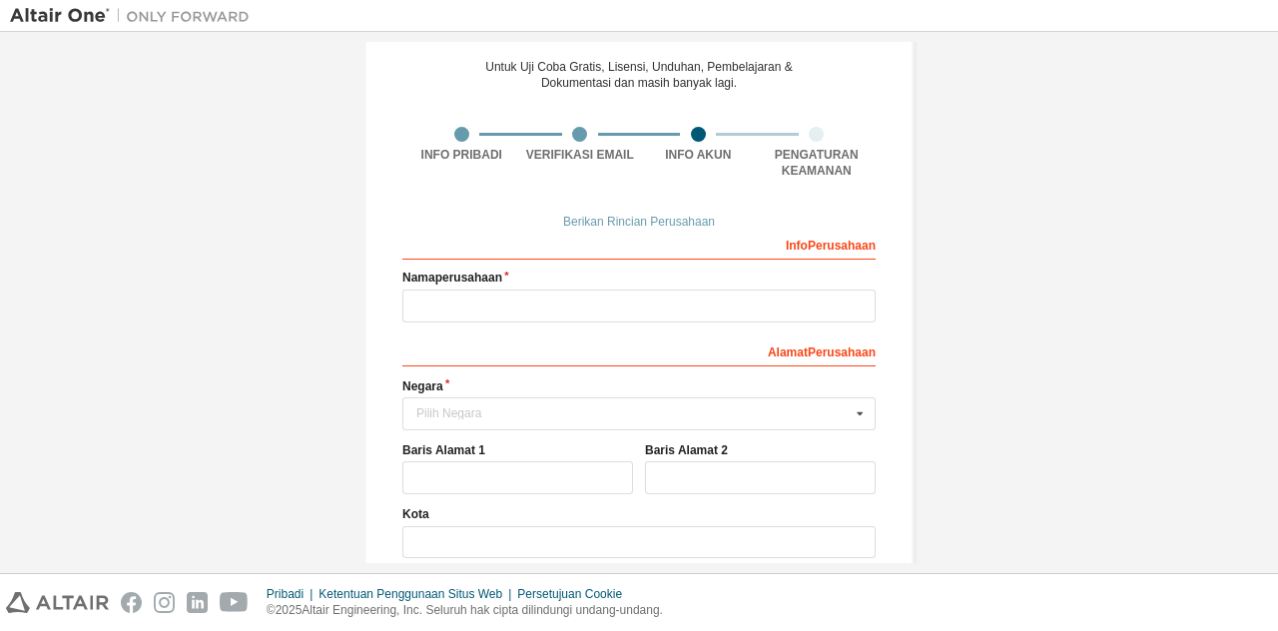
scroll to position [82, 0]
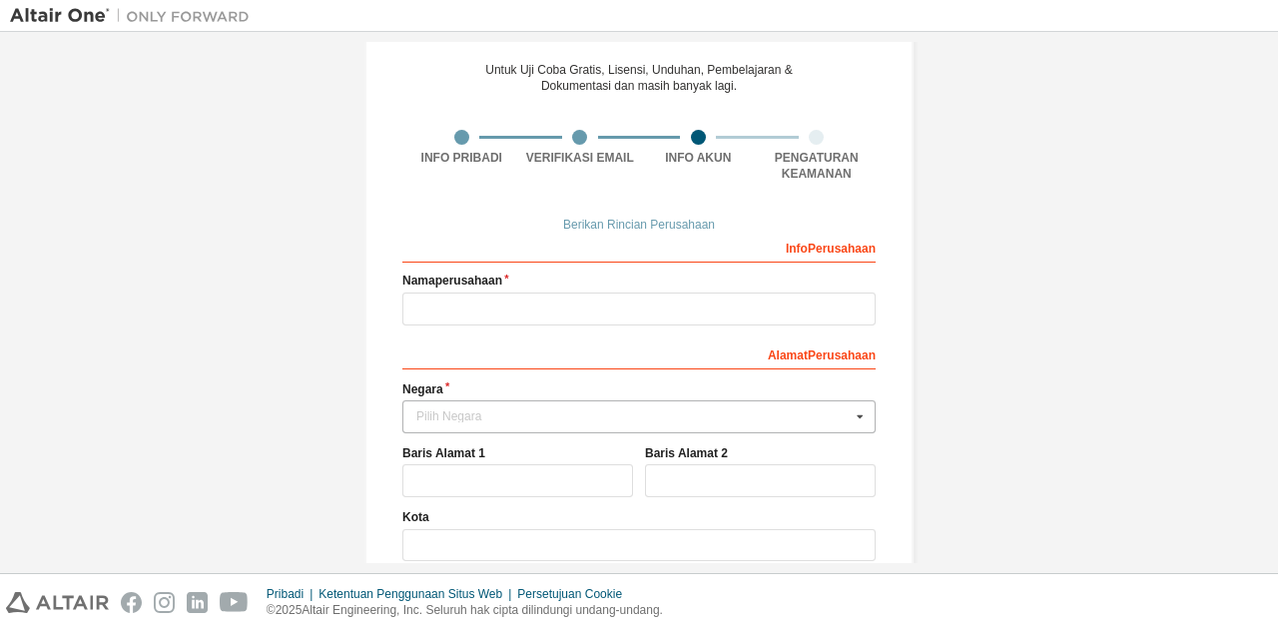
click at [852, 420] on icon at bounding box center [860, 416] width 25 height 31
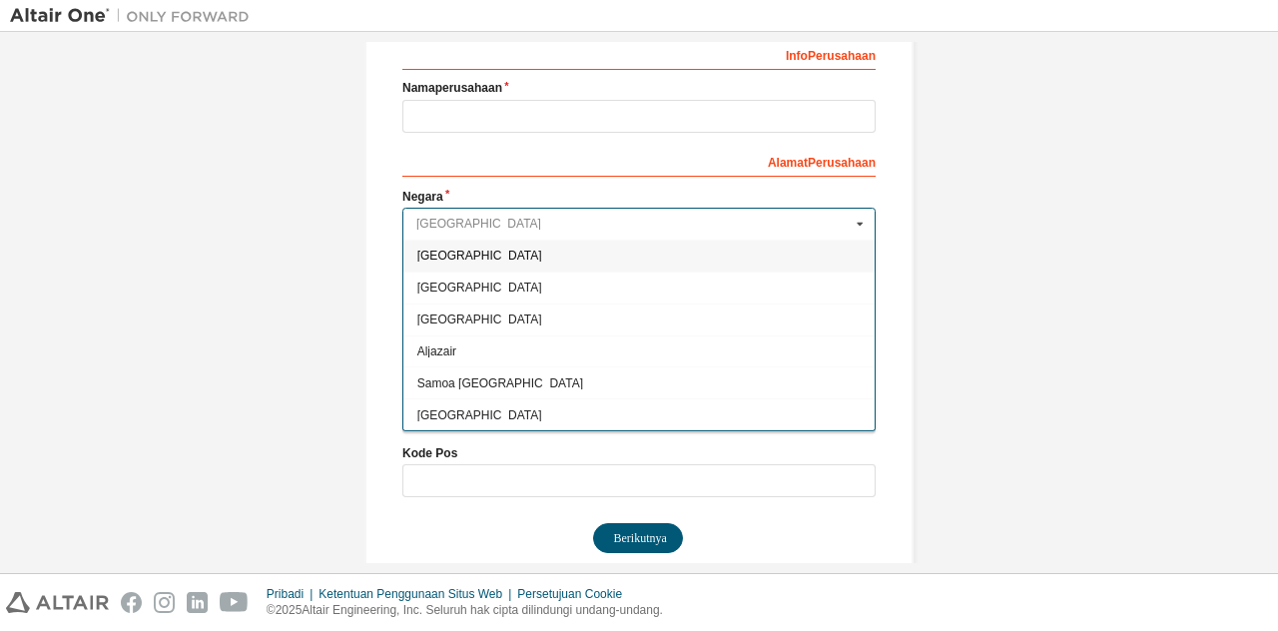
scroll to position [299, 0]
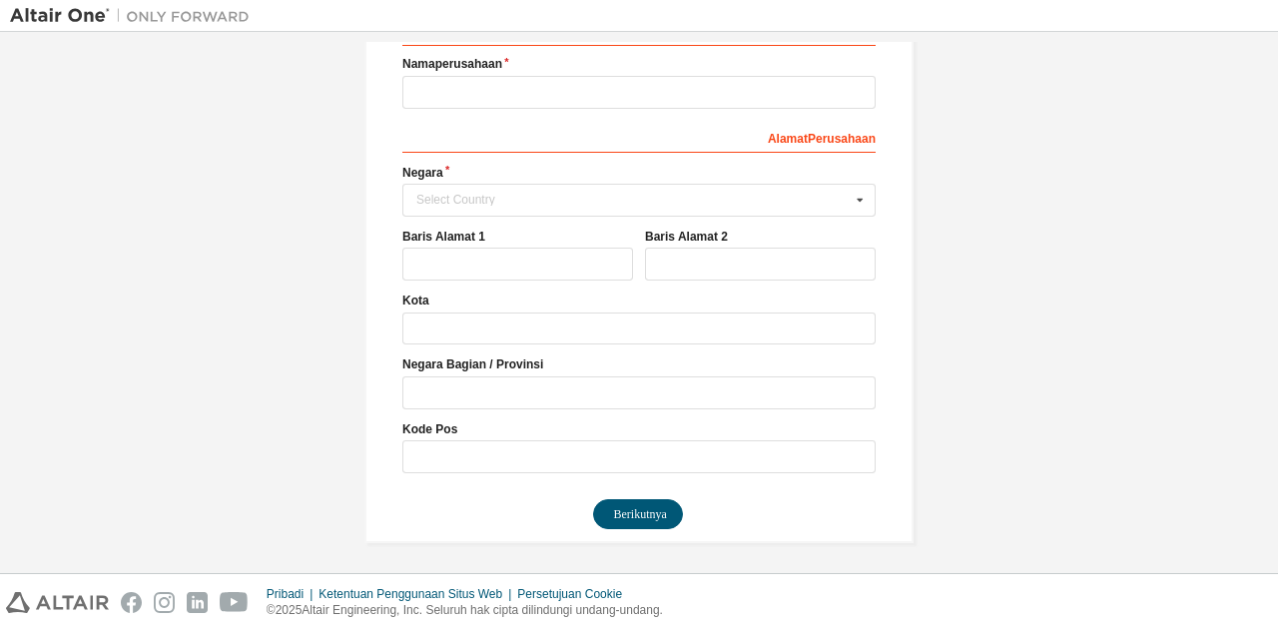
click at [877, 502] on div "Buat Akun Altair One Untuk Uji Coba Gratis, Lisensi, Unduhan, Pembelajaran & Do…" at bounding box center [638, 155] width 549 height 776
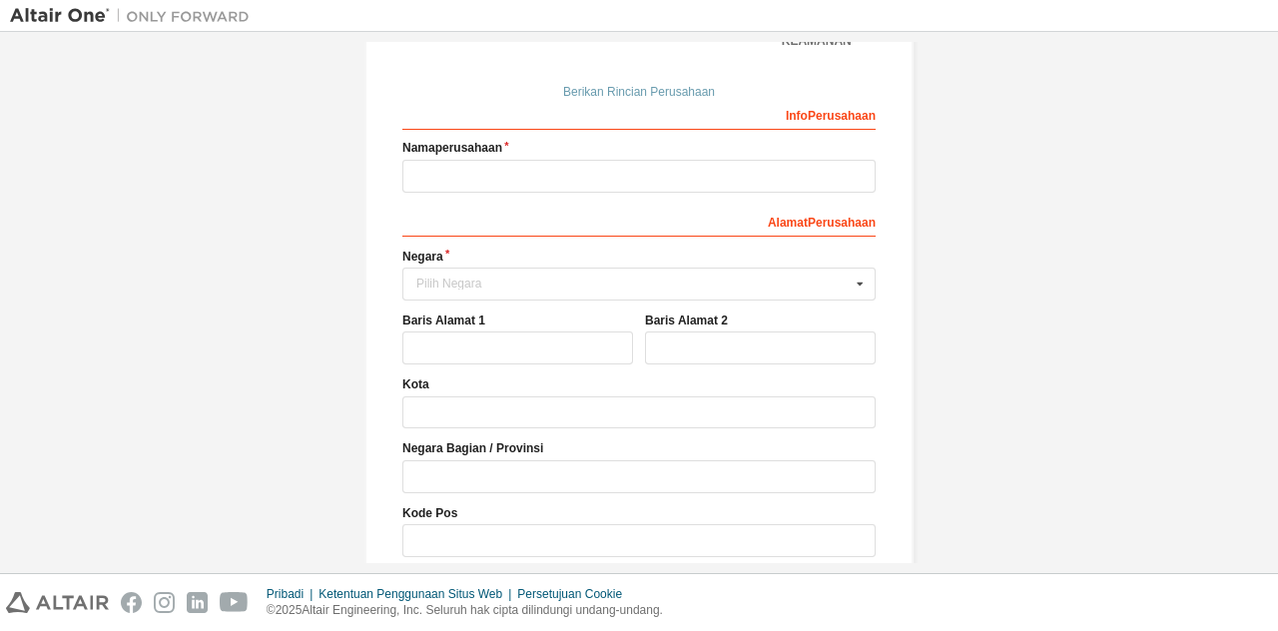
scroll to position [218, 0]
